Goal: Obtain resource: Download file/media

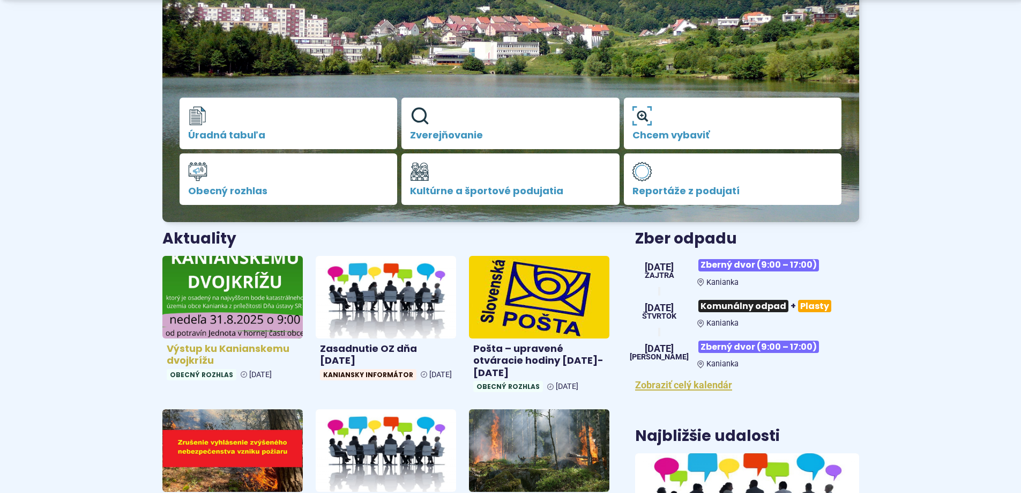
scroll to position [214, 0]
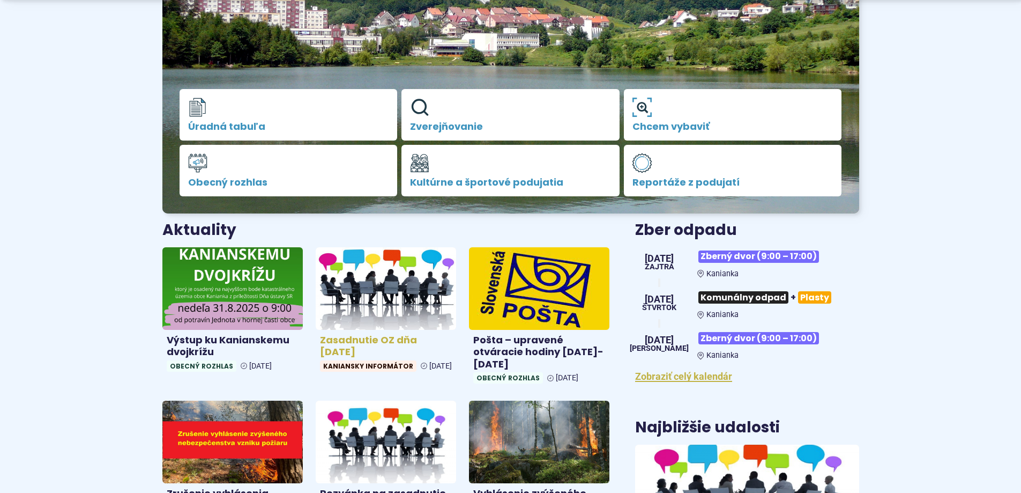
click at [356, 344] on h4 "Zasadnutie OZ dňa [DATE]" at bounding box center [386, 346] width 132 height 24
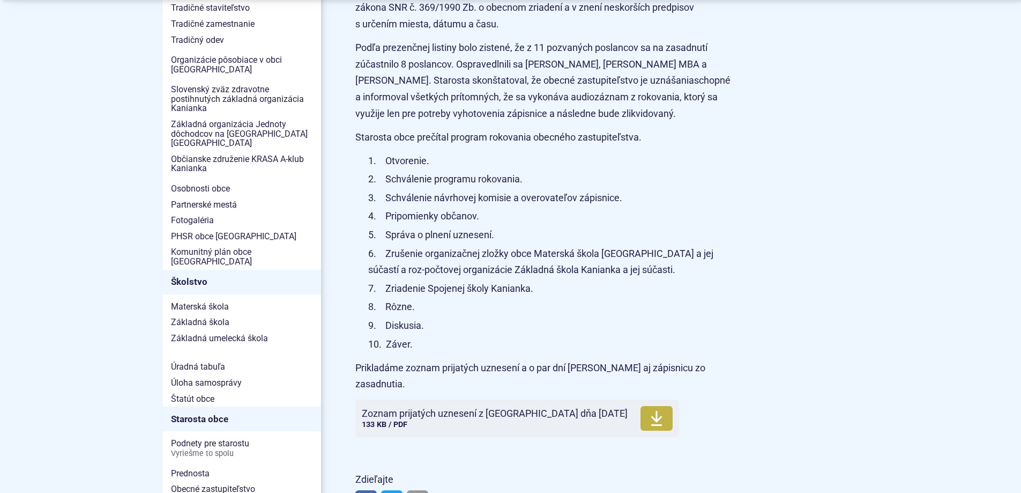
scroll to position [429, 0]
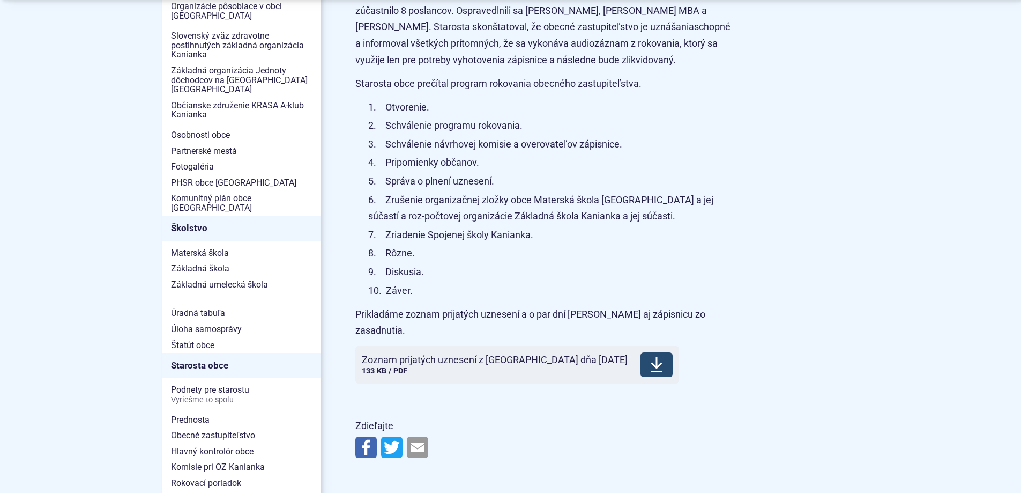
click at [454, 354] on span "Zoznam prijatých uznesení z OZ dňa 26.8.2025" at bounding box center [495, 359] width 266 height 11
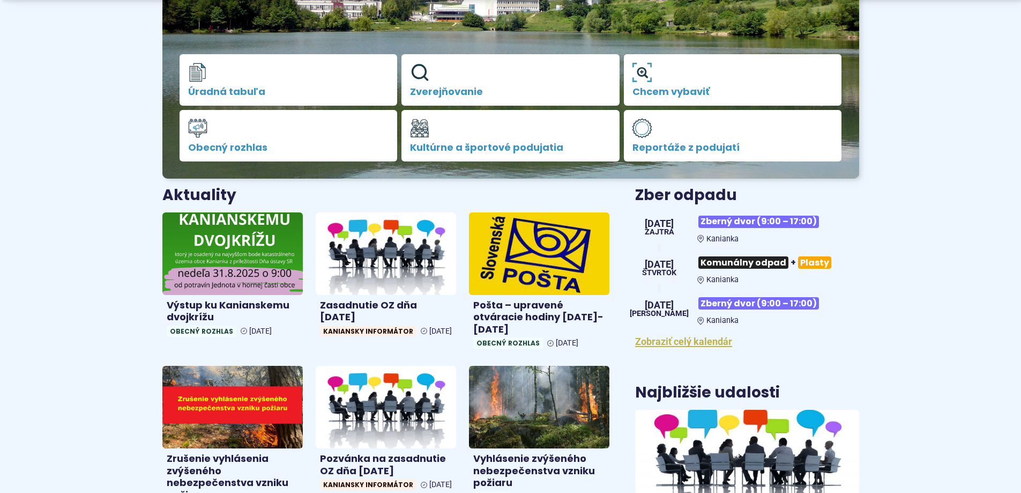
scroll to position [268, 0]
